Goal: Task Accomplishment & Management: Use online tool/utility

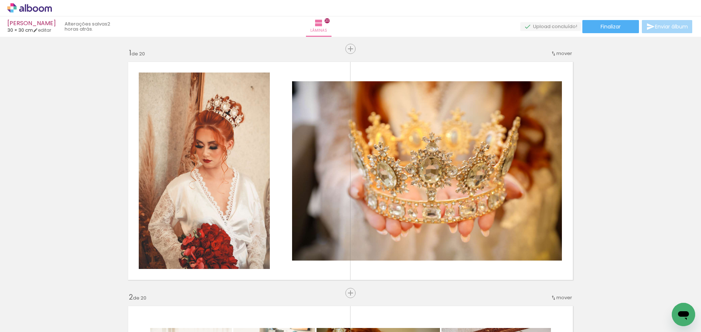
scroll to position [0, 1609]
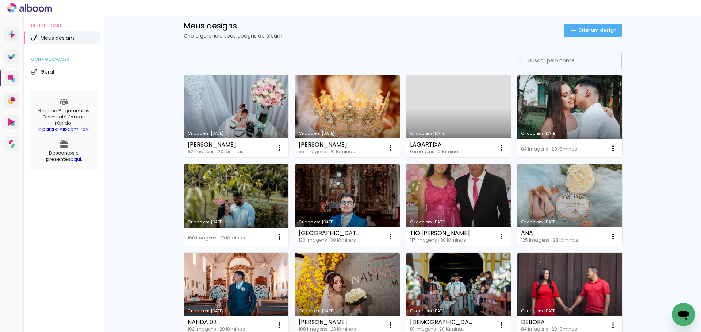
scroll to position [36, 0]
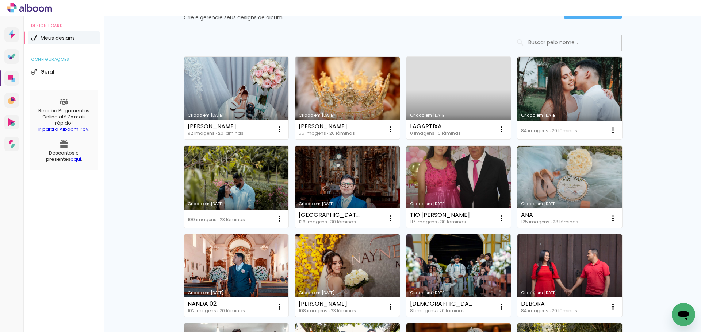
click at [360, 281] on link "Criado em [DATE]" at bounding box center [347, 276] width 105 height 82
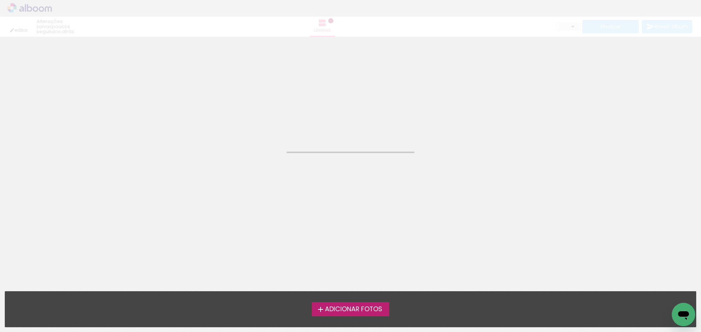
click at [366, 314] on label "Adicionar Fotos" at bounding box center [351, 309] width 78 height 14
click at [0, 0] on input "file" at bounding box center [0, 0] width 0 height 0
